Goal: Task Accomplishment & Management: Complete application form

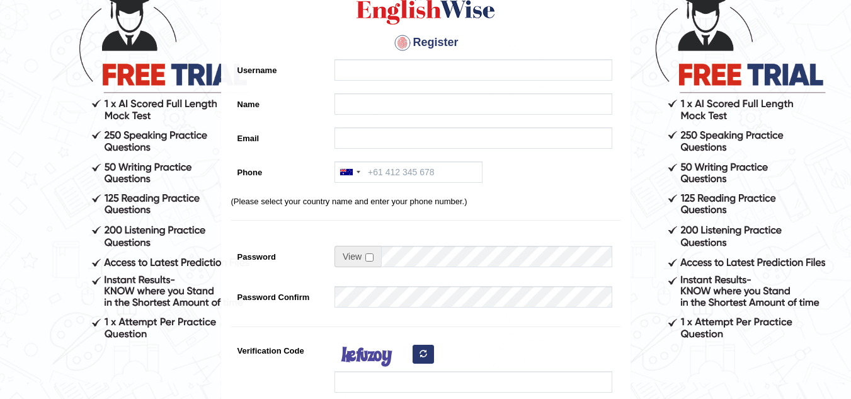
scroll to position [57, 0]
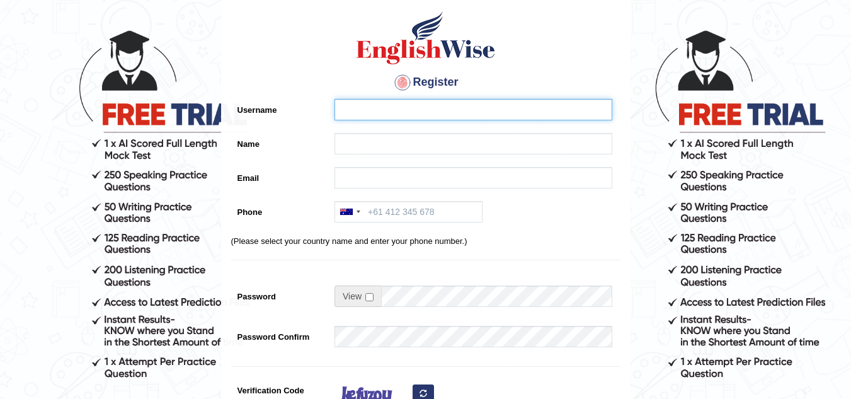
click at [497, 109] on input "Username" at bounding box center [474, 109] width 278 height 21
type input "krishnataillor@gmail.com"
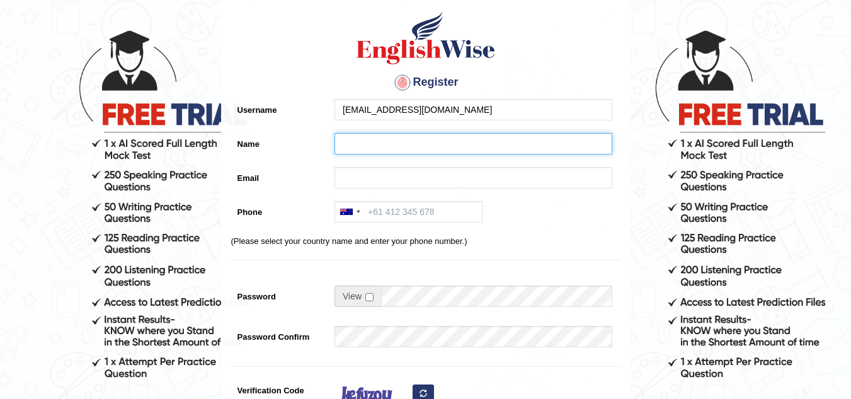
click at [451, 151] on input "Name" at bounding box center [474, 143] width 278 height 21
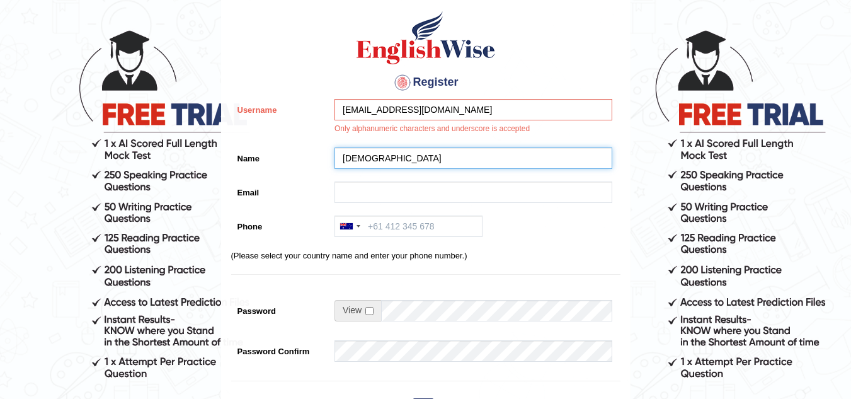
type input "Krishna"
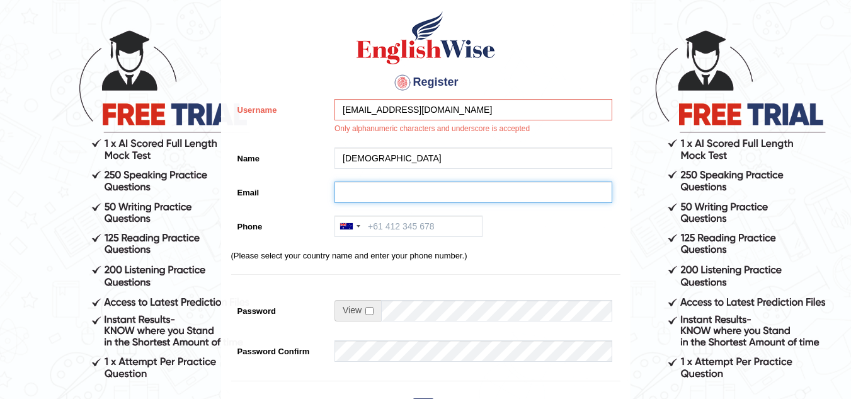
click at [394, 192] on input "Email" at bounding box center [474, 191] width 278 height 21
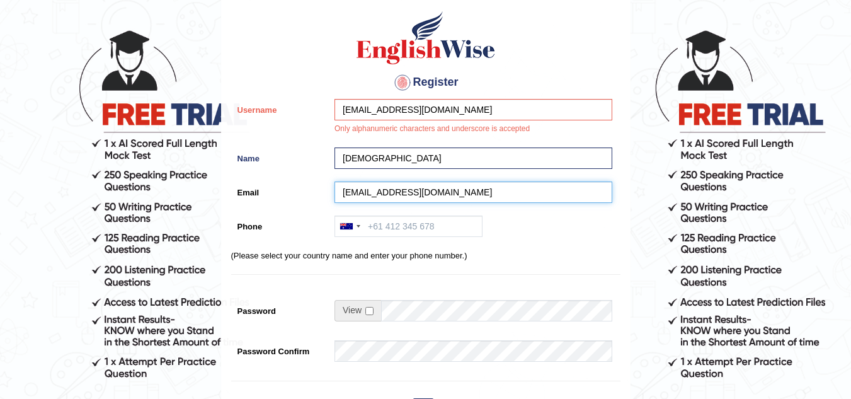
type input "krishnataillor@gmail.com"
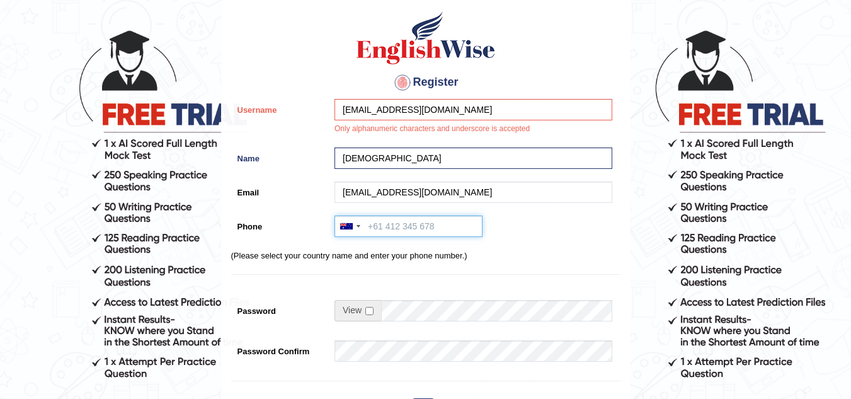
click at [386, 229] on input "Phone" at bounding box center [409, 225] width 148 height 21
click at [355, 227] on div at bounding box center [349, 226] width 29 height 20
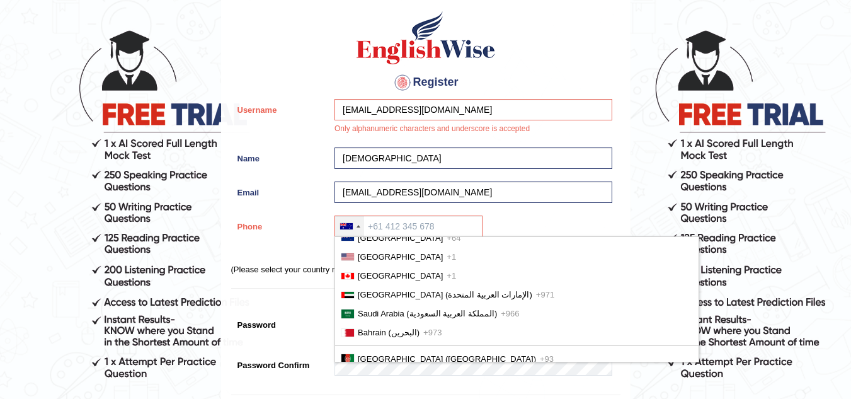
scroll to position [32, 0]
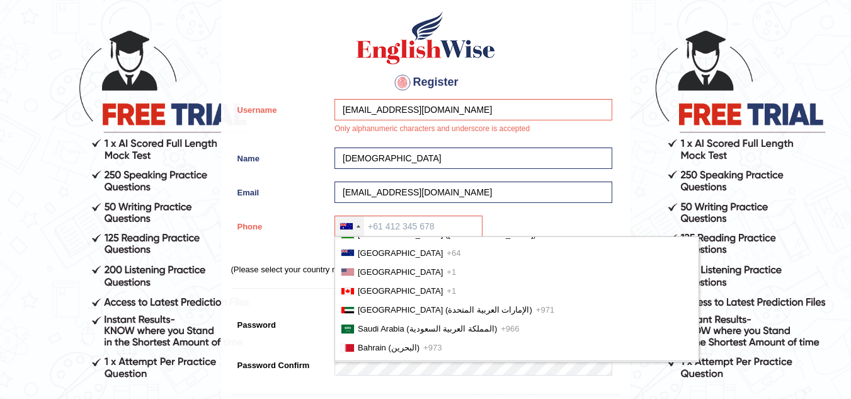
click at [371, 283] on li "Canada +1" at bounding box center [517, 290] width 364 height 19
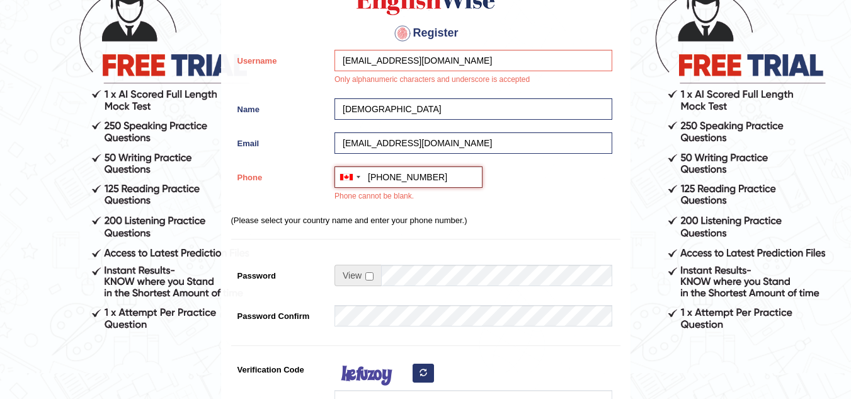
scroll to position [108, 0]
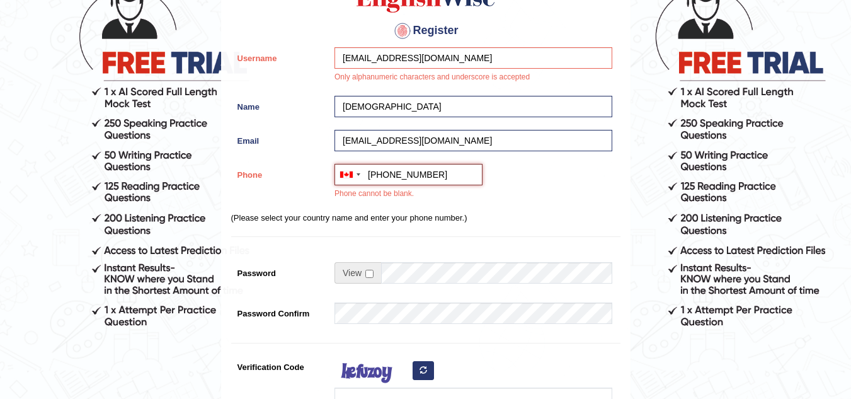
type input "+1 4379552330"
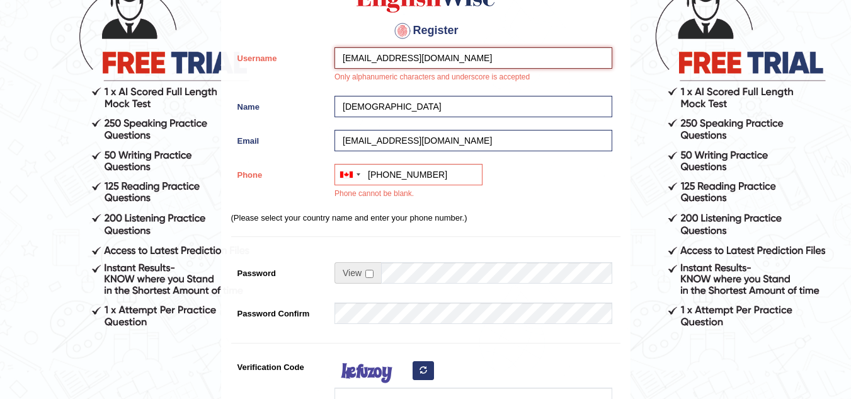
click at [458, 59] on input "krishnataillor@gmail.com" at bounding box center [474, 57] width 278 height 21
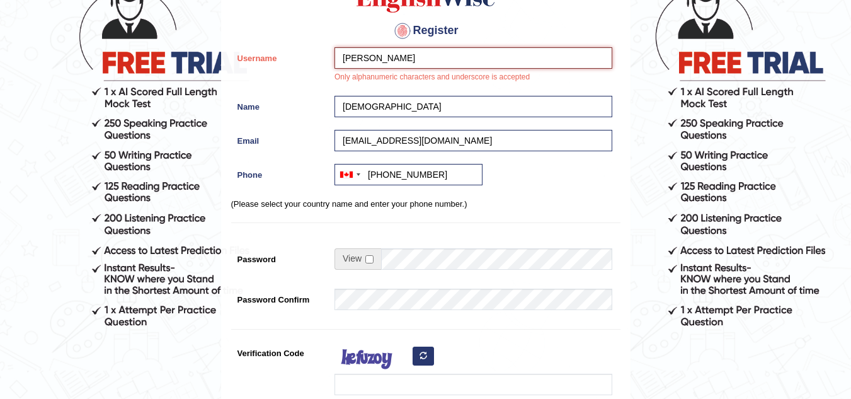
type input "krishna Tailor"
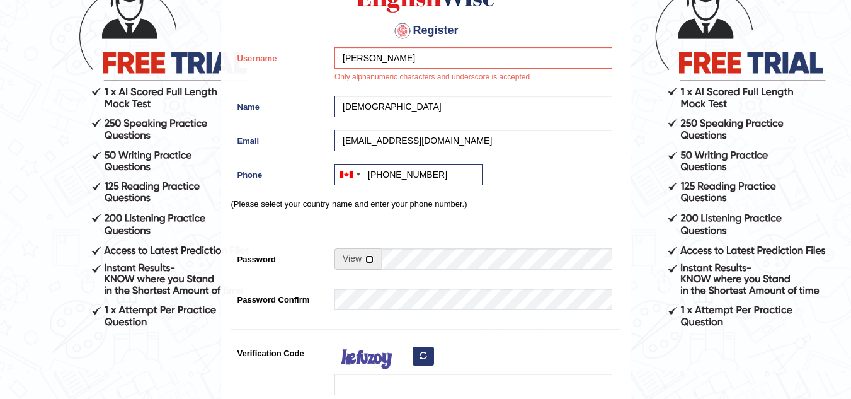
click at [369, 261] on input "checkbox" at bounding box center [369, 259] width 8 height 8
checkbox input "true"
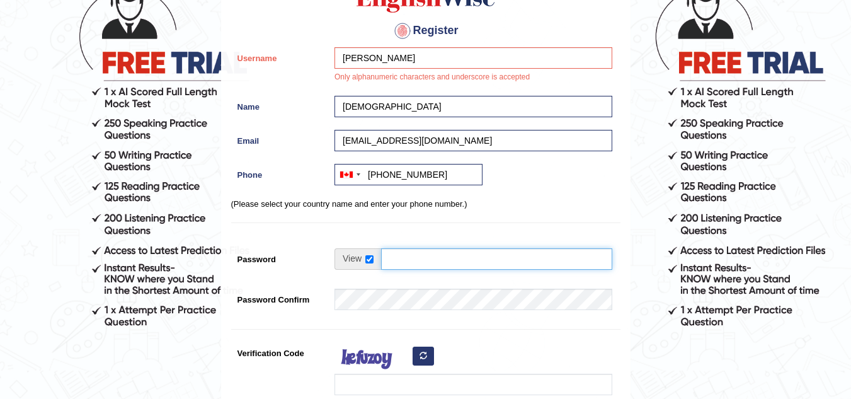
click at [389, 256] on input "Password" at bounding box center [496, 258] width 231 height 21
type input "Sairam@3010"
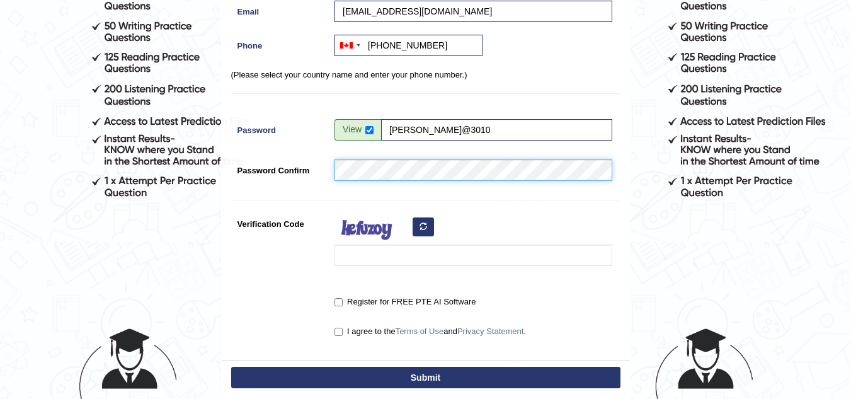
scroll to position [284, 0]
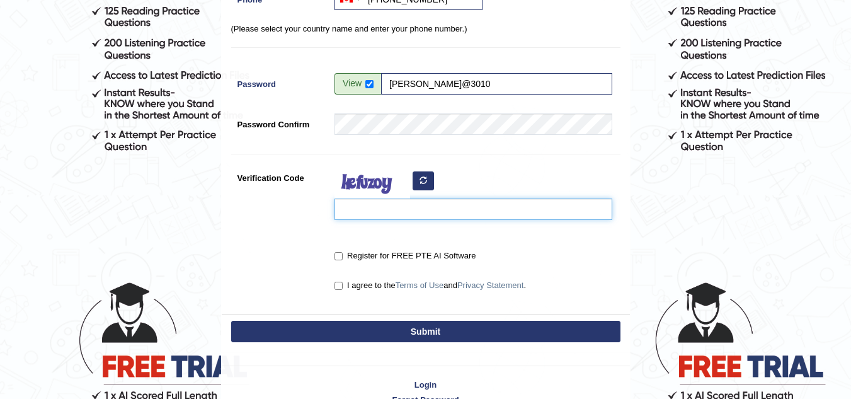
click at [388, 212] on input "Verification Code" at bounding box center [474, 208] width 278 height 21
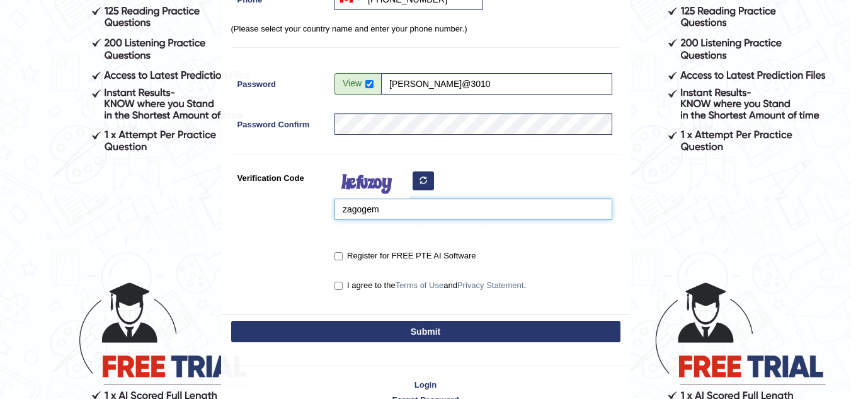
type input "zagogem"
click at [338, 261] on label "Register for FREE PTE AI Software" at bounding box center [405, 256] width 141 height 13
click at [338, 260] on input "Register for FREE PTE AI Software" at bounding box center [339, 256] width 8 height 8
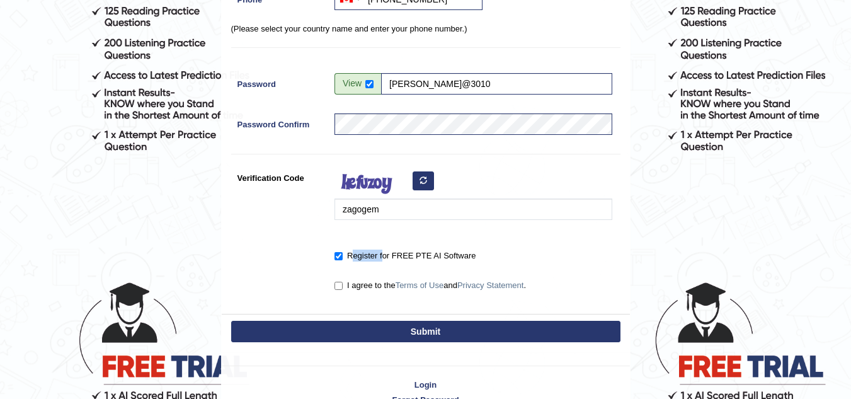
click at [338, 261] on label "Register for FREE PTE AI Software" at bounding box center [405, 256] width 141 height 13
click at [338, 260] on input "Register for FREE PTE AI Software" at bounding box center [339, 256] width 8 height 8
checkbox input "false"
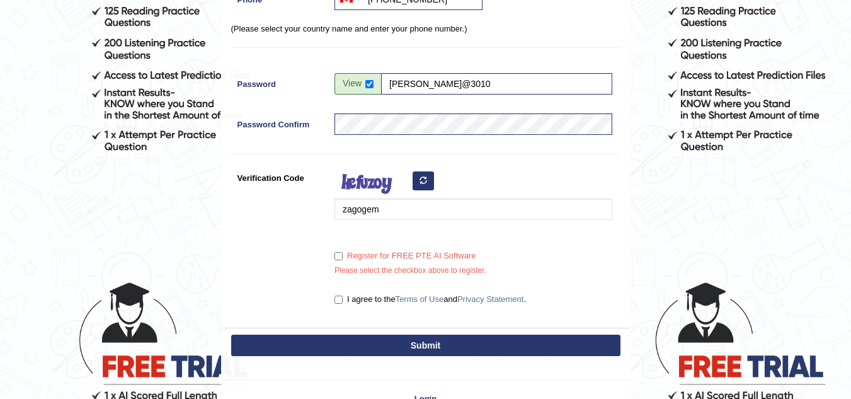
click at [339, 294] on label "I agree to the Terms of Use and Privacy Statement ." at bounding box center [431, 299] width 192 height 13
click at [339, 296] on input "I agree to the Terms of Use and Privacy Statement ." at bounding box center [339, 300] width 8 height 8
checkbox input "true"
click at [338, 259] on input "Register for FREE PTE AI Software" at bounding box center [339, 256] width 8 height 8
checkbox input "true"
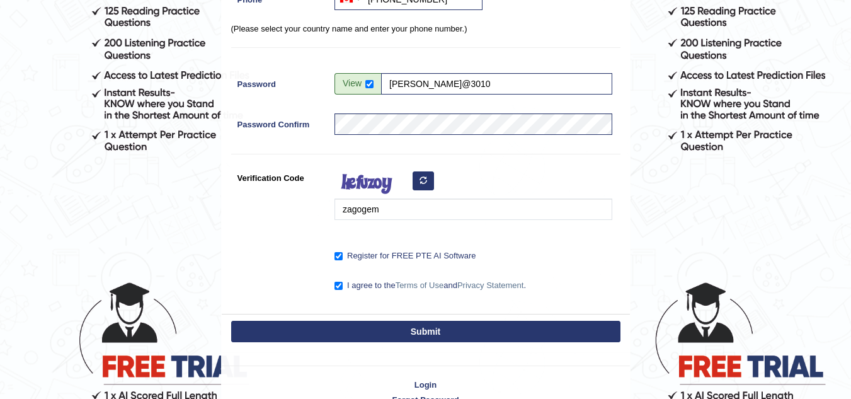
click at [331, 342] on div "Submit" at bounding box center [426, 333] width 408 height 38
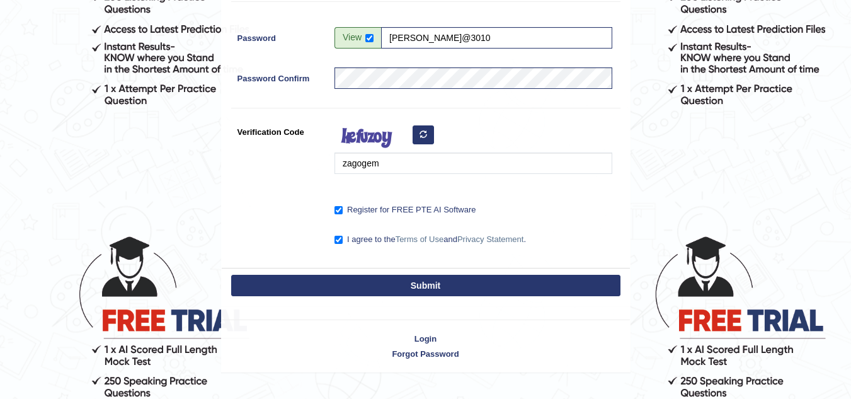
scroll to position [334, 0]
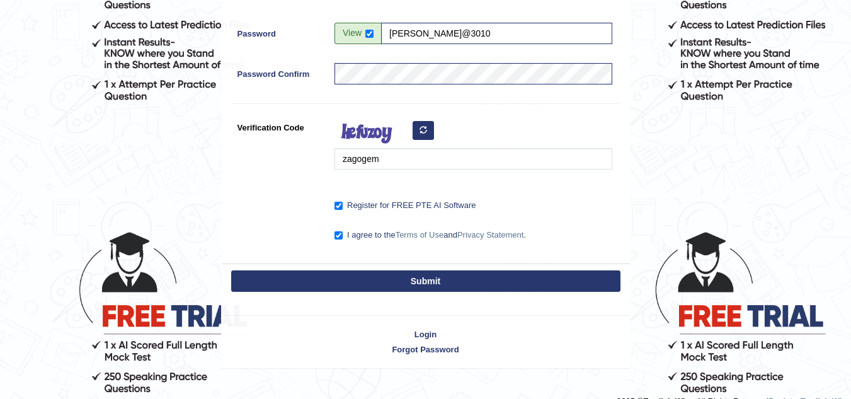
click at [328, 280] on button "Submit" at bounding box center [425, 280] width 389 height 21
type input "+14379552330"
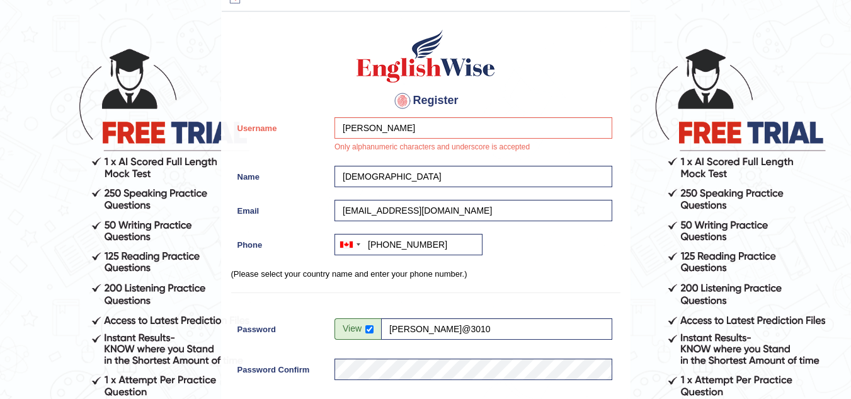
scroll to position [14, 0]
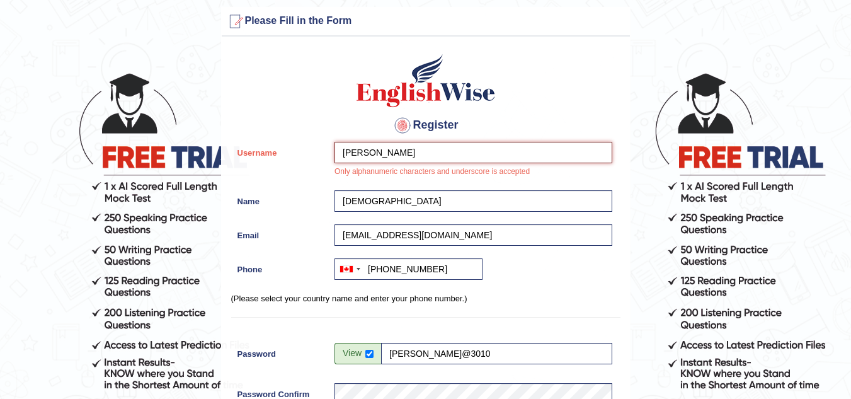
click at [413, 149] on input "krishna Tailor" at bounding box center [474, 152] width 278 height 21
type input "k"
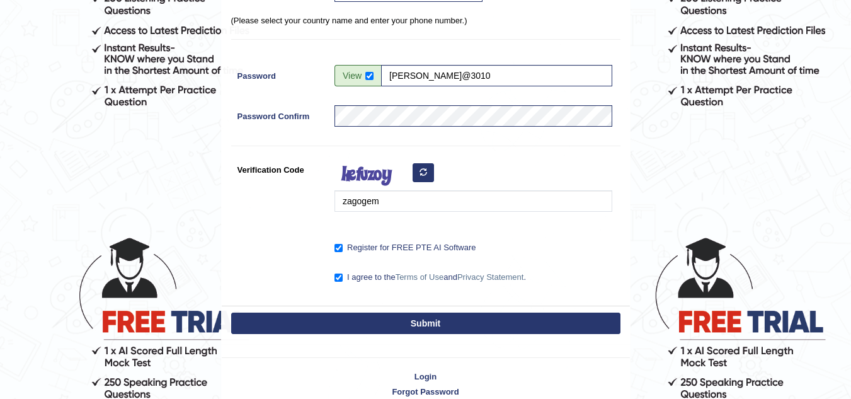
scroll to position [330, 0]
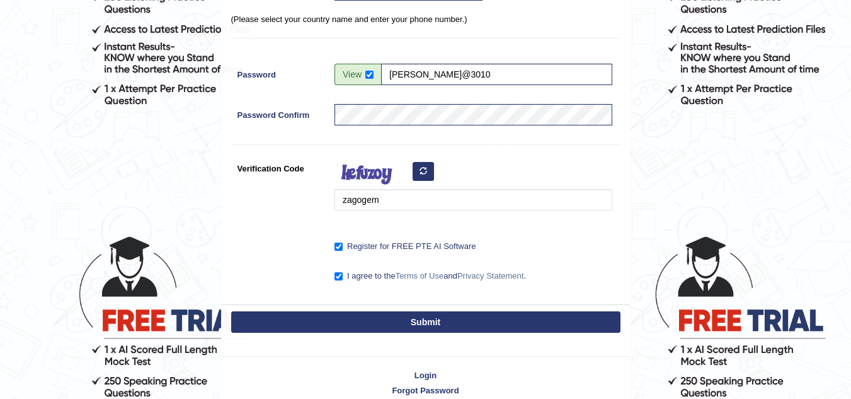
type input "Krishna_Tailor"
click at [408, 325] on button "Submit" at bounding box center [425, 321] width 389 height 21
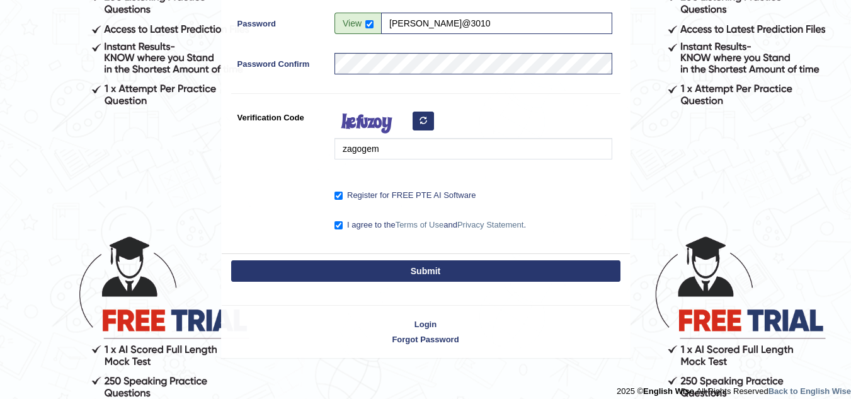
scroll to position [279, 0]
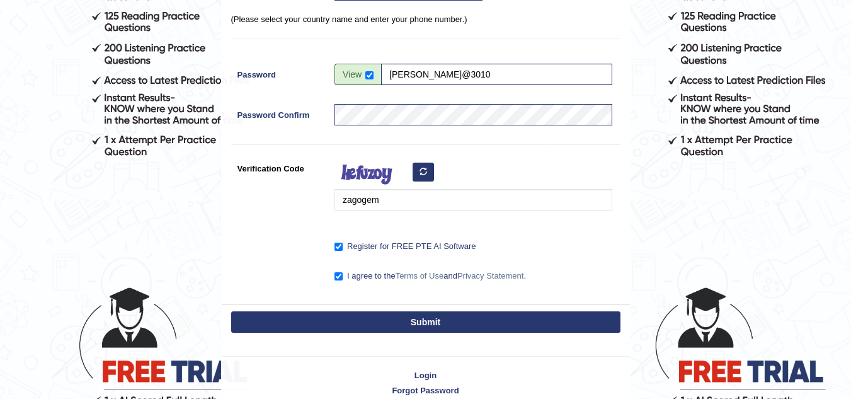
click at [414, 319] on button "Submit" at bounding box center [425, 321] width 389 height 21
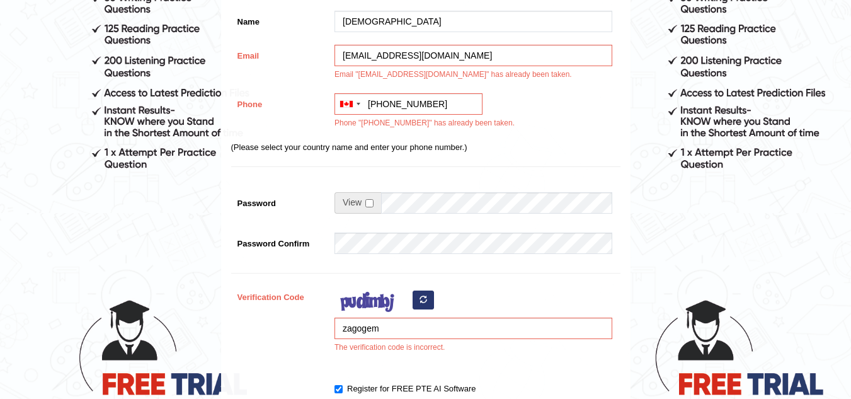
scroll to position [285, 0]
